Goal: Task Accomplishment & Management: Use online tool/utility

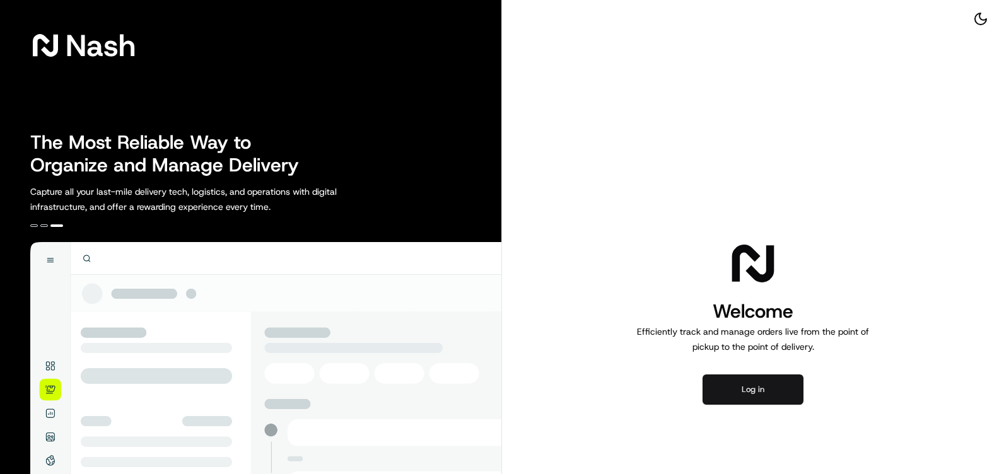
click at [743, 391] on button "Log in" at bounding box center [752, 389] width 101 height 30
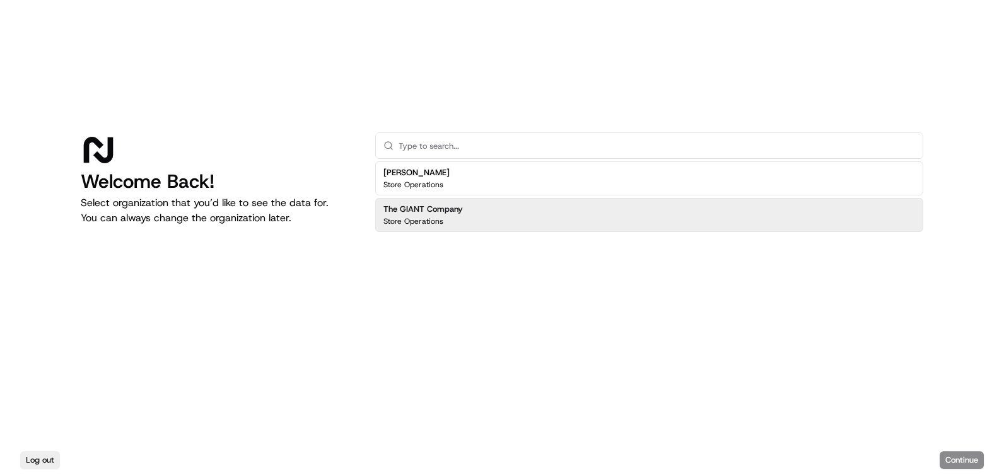
click at [581, 220] on div "The GIANT Company Store Operations" at bounding box center [649, 215] width 548 height 34
click at [958, 460] on button "Continue" at bounding box center [961, 460] width 44 height 18
